Goal: Information Seeking & Learning: Learn about a topic

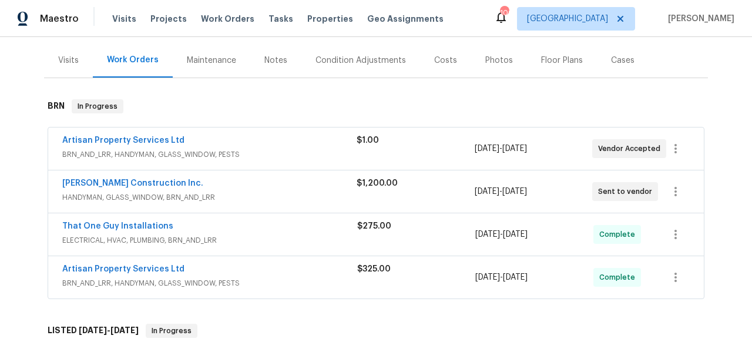
scroll to position [137, 0]
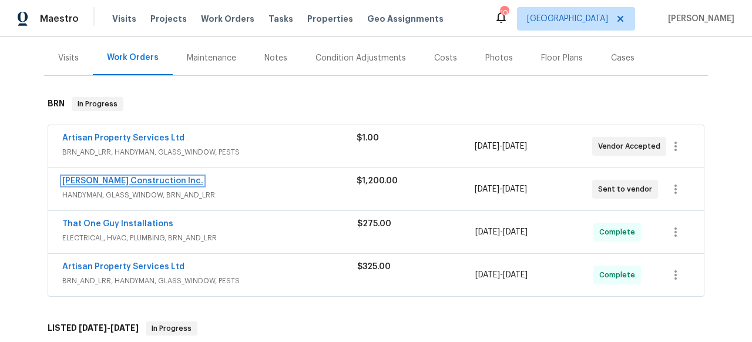
click at [150, 181] on link "[PERSON_NAME] Construction Inc." at bounding box center [132, 181] width 141 height 8
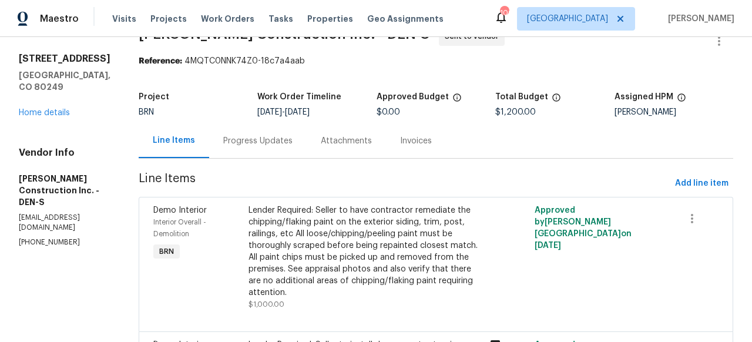
scroll to position [34, 0]
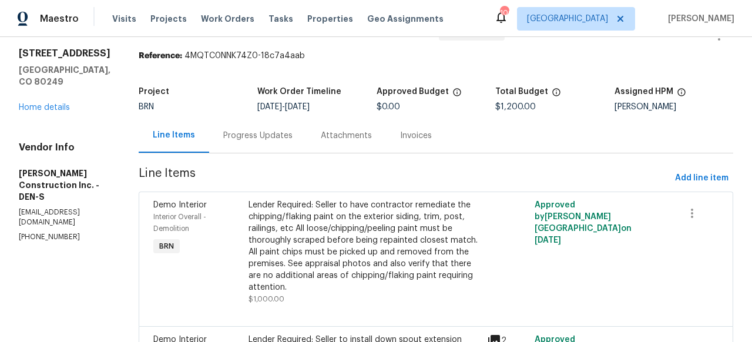
click at [299, 251] on div "Lender Required: Seller to have contractor remediate the chipping/flaking paint…" at bounding box center [363, 246] width 231 height 94
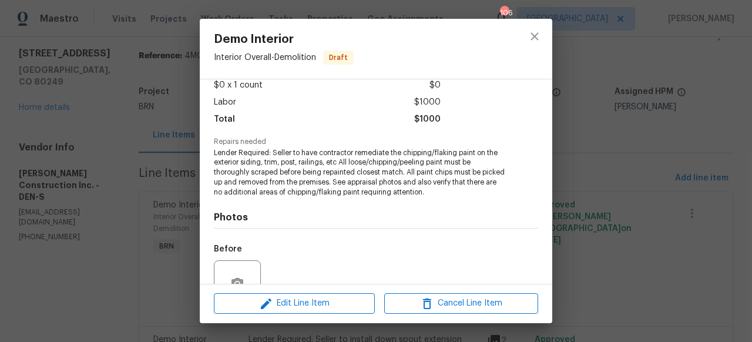
scroll to position [179, 0]
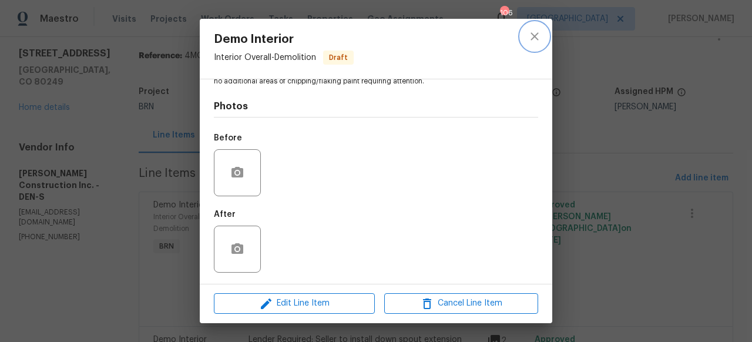
click at [538, 26] on button "close" at bounding box center [534, 36] width 28 height 28
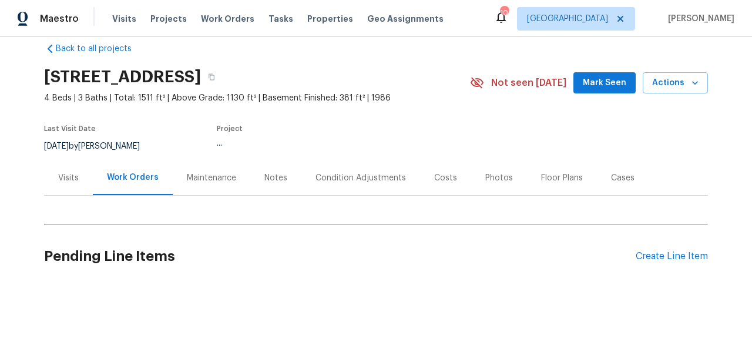
scroll to position [48, 0]
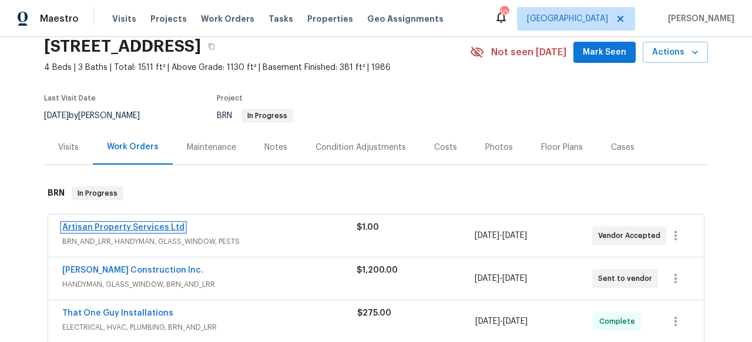
click at [161, 228] on link "Artisan Property Services Ltd" at bounding box center [123, 227] width 122 height 8
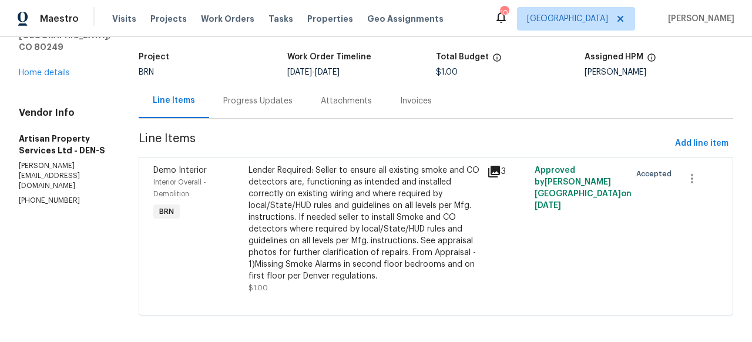
scroll to position [75, 0]
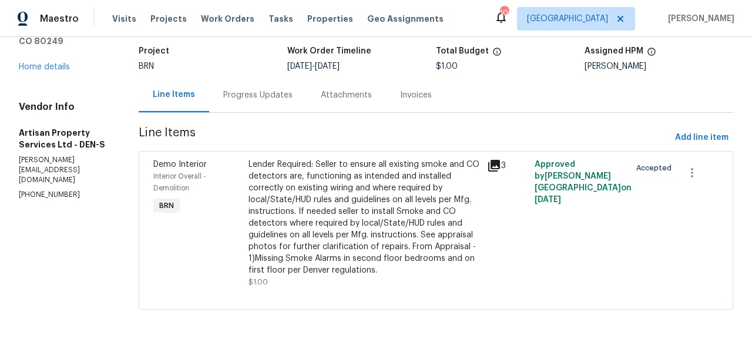
click at [336, 169] on div "Lender Required: Seller to ensure all existing smoke and CO detectors are, func…" at bounding box center [363, 217] width 231 height 117
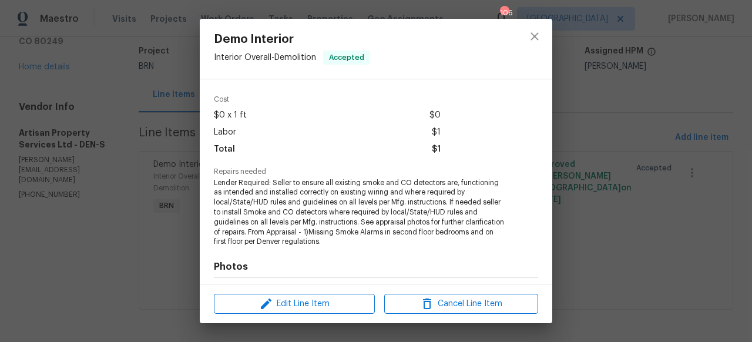
scroll to position [39, 0]
click at [536, 38] on icon "close" at bounding box center [534, 36] width 8 height 8
